Goal: Navigation & Orientation: Go to known website

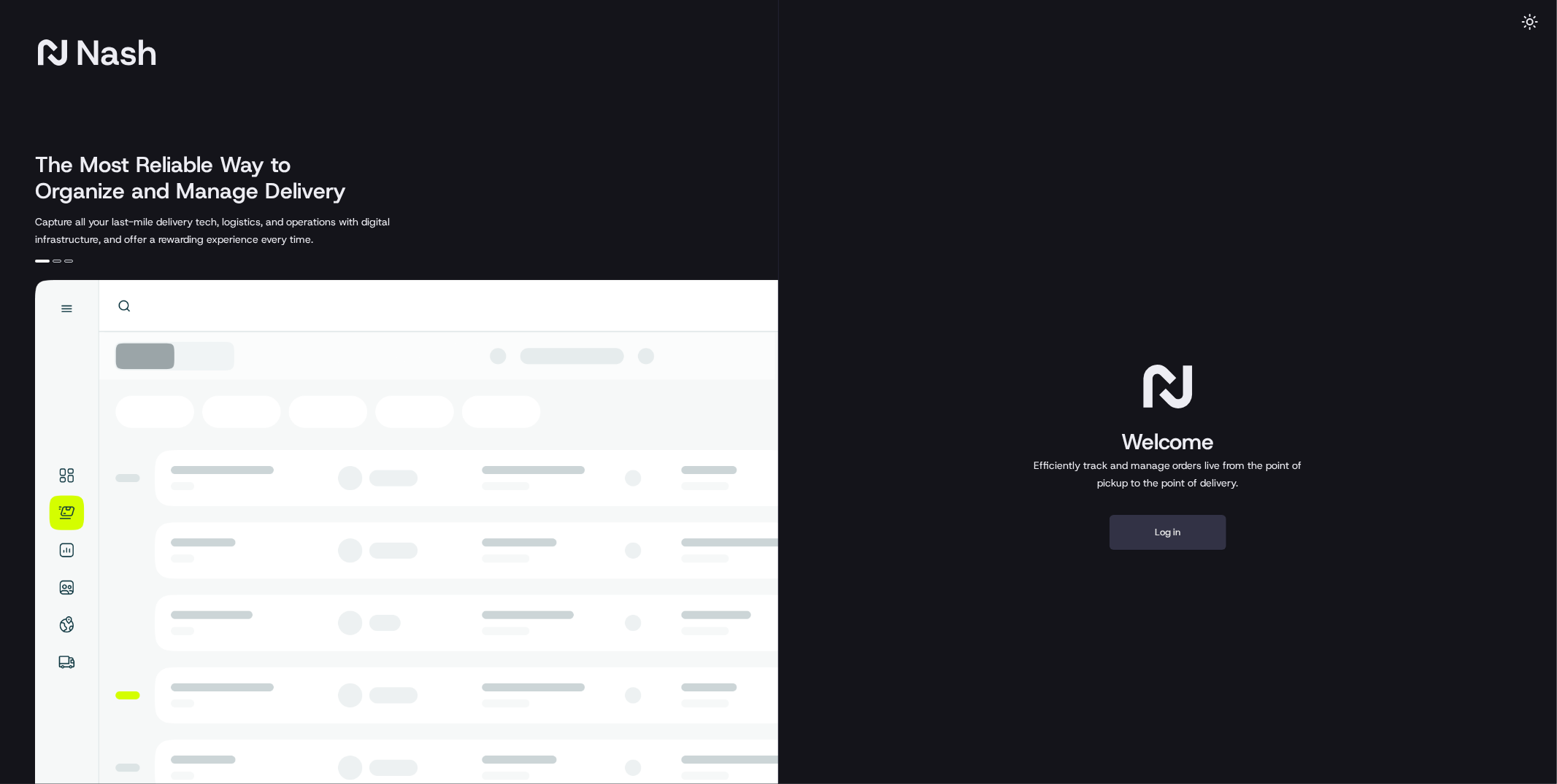
click at [1187, 542] on button "Log in" at bounding box center [1168, 533] width 117 height 35
